Goal: Navigation & Orientation: Find specific page/section

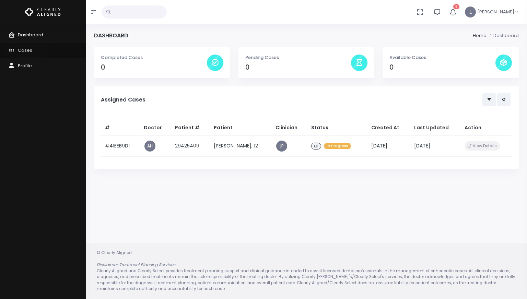
click at [26, 50] on span "Cases" at bounding box center [25, 50] width 14 height 7
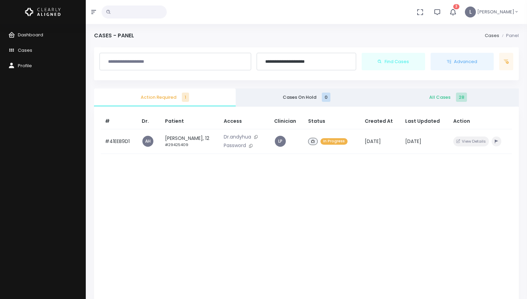
click at [443, 97] on span "All Cases 28" at bounding box center [447, 97] width 131 height 7
